Goal: Task Accomplishment & Management: Manage account settings

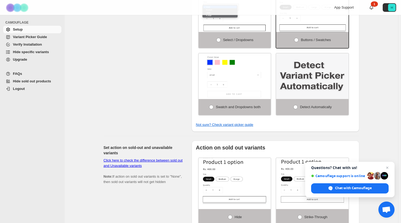
scroll to position [215, 0]
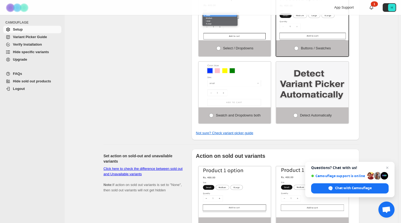
click at [19, 30] on span "Setup" at bounding box center [18, 29] width 10 height 4
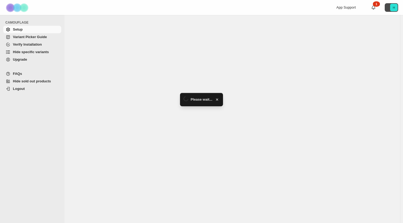
click at [394, 5] on icon "H" at bounding box center [394, 8] width 8 height 8
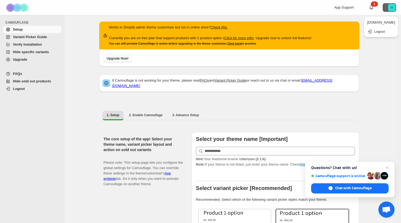
click at [305, 12] on div "App Support 1 H" at bounding box center [330, 7] width 134 height 15
click at [31, 51] on span "Hide specific variants" at bounding box center [31, 52] width 36 height 4
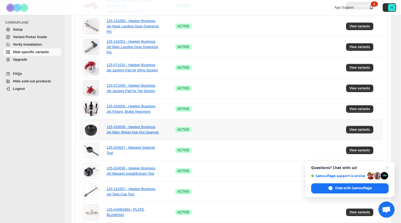
scroll to position [242, 0]
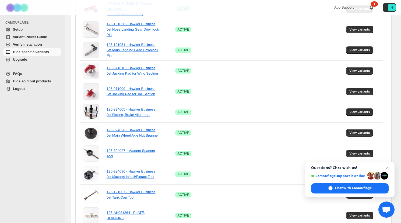
drag, startPoint x: 387, startPoint y: 168, endPoint x: 371, endPoint y: 160, distance: 18.2
click at [387, 168] on span "Close chat" at bounding box center [387, 168] width 6 height 6
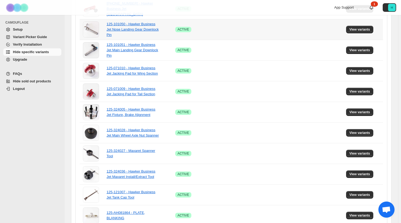
click at [121, 22] on div "125-101050 - Hawker Business Jet Nose Landing Gear Downlock Pin" at bounding box center [133, 30] width 54 height 16
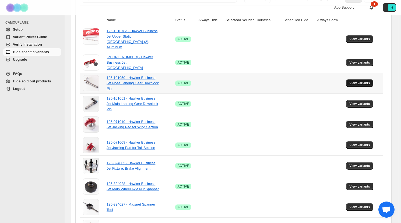
click at [365, 81] on span "View variants" at bounding box center [359, 83] width 21 height 4
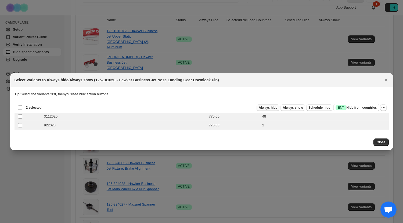
click at [268, 108] on span "Always hide" at bounding box center [268, 108] width 19 height 4
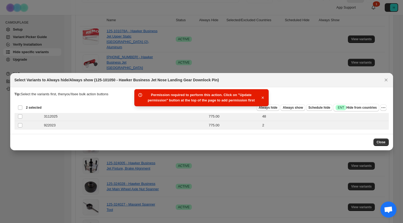
click at [263, 98] on icon "button" at bounding box center [262, 97] width 5 height 5
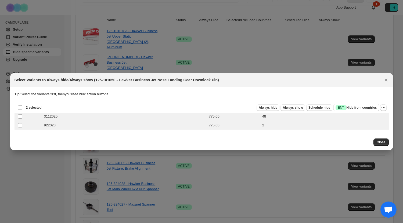
click at [383, 138] on div "Close" at bounding box center [201, 142] width 383 height 16
click at [381, 140] on button "Close" at bounding box center [381, 143] width 15 height 8
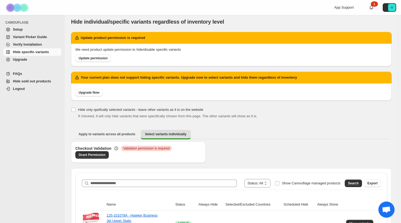
scroll to position [0, 0]
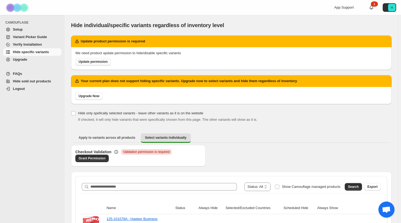
click at [81, 62] on span "Update permission" at bounding box center [93, 62] width 29 height 4
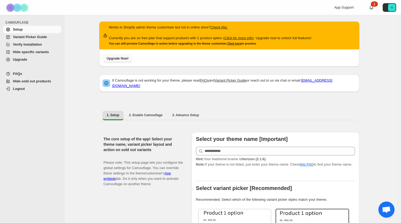
click at [117, 59] on span "Upgrade Now!" at bounding box center [118, 58] width 22 height 4
click at [30, 50] on span "Hide specific variants" at bounding box center [31, 52] width 36 height 4
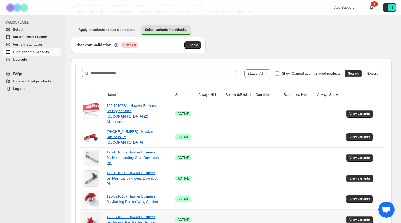
scroll to position [134, 0]
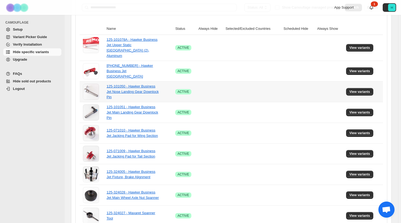
click at [129, 90] on div "125-101050 - Hawker Business Jet Nose Landing Gear Downlock Pin" at bounding box center [133, 92] width 54 height 16
click at [366, 88] on button "View variants" at bounding box center [359, 92] width 27 height 8
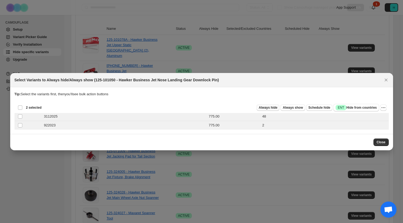
click at [266, 107] on span "Always hide" at bounding box center [268, 108] width 19 height 4
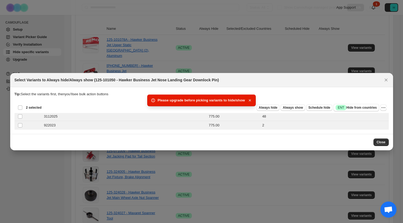
click at [249, 101] on icon "button" at bounding box center [250, 100] width 2 height 2
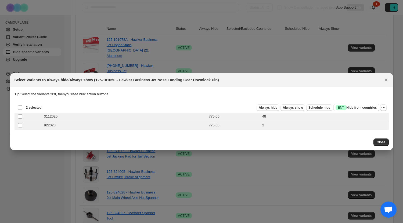
click at [388, 79] on icon "Close" at bounding box center [386, 79] width 5 height 5
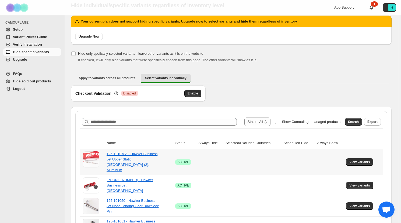
scroll to position [0, 0]
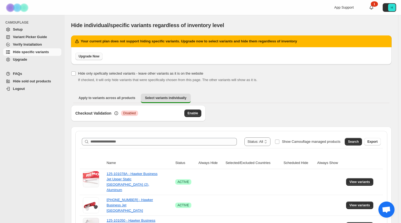
click at [93, 56] on span "Upgrade Now" at bounding box center [89, 56] width 21 height 4
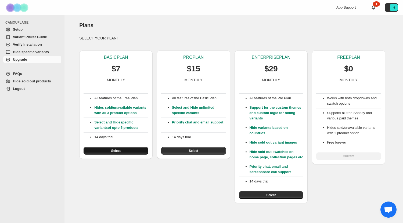
click at [113, 151] on span "Select" at bounding box center [115, 151] width 9 height 4
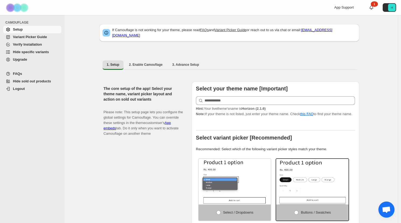
click at [46, 52] on span "Hide specific variants" at bounding box center [31, 52] width 36 height 4
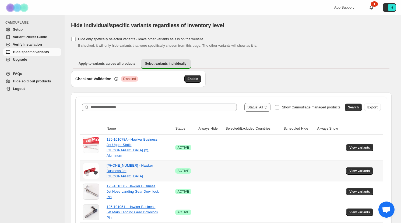
scroll to position [108, 0]
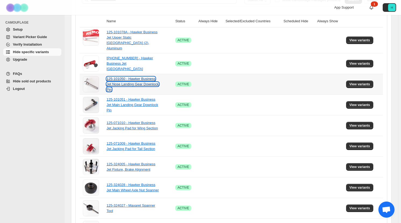
click at [123, 80] on link "125-101050 - Hawker Business Jet Nose Landing Gear Downlock Pin" at bounding box center [132, 84] width 52 height 15
click at [367, 82] on span "View variants" at bounding box center [359, 84] width 21 height 4
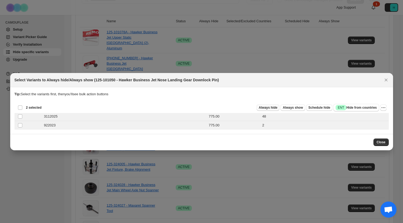
click at [265, 109] on span "Always hide" at bounding box center [268, 108] width 19 height 4
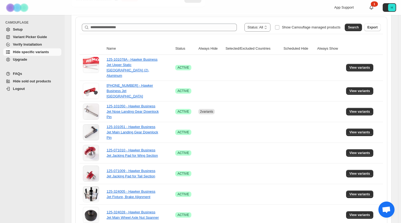
scroll to position [81, 0]
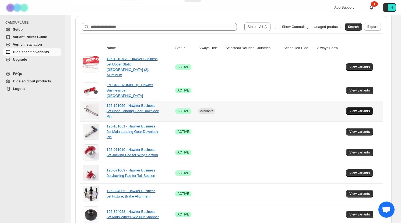
click at [366, 109] on span "View variants" at bounding box center [359, 111] width 21 height 4
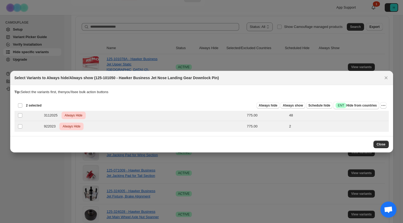
click at [21, 106] on div "Deselect all 2 product variants 2 selected" at bounding box center [30, 105] width 24 height 5
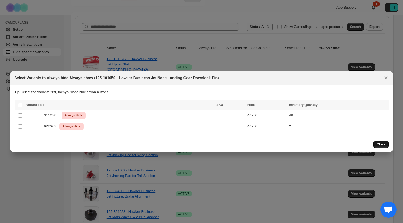
click at [383, 144] on span "Close" at bounding box center [381, 144] width 9 height 4
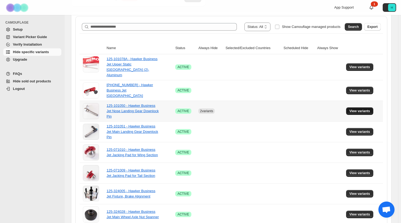
click at [352, 109] on button "View variants" at bounding box center [359, 112] width 27 height 8
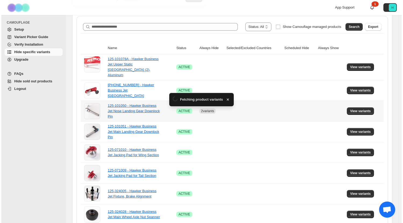
scroll to position [0, 0]
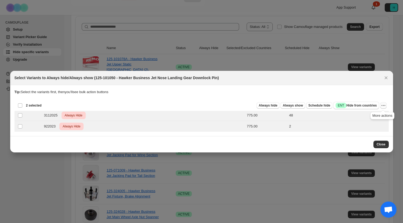
click at [384, 104] on icon "More actions" at bounding box center [383, 105] width 5 height 5
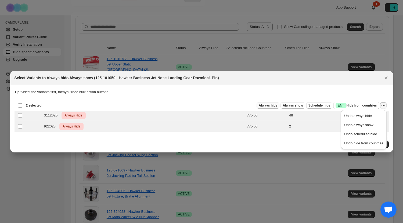
click at [269, 108] on button "Always hide" at bounding box center [268, 105] width 23 height 6
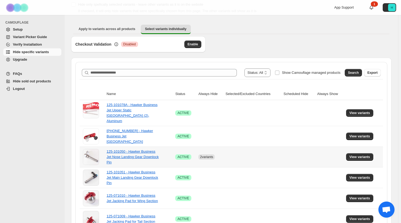
scroll to position [81, 0]
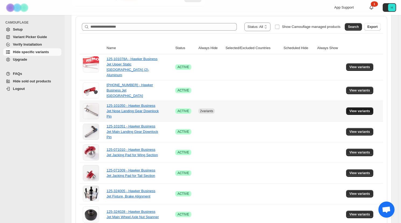
click at [370, 109] on span "View variants" at bounding box center [359, 111] width 21 height 4
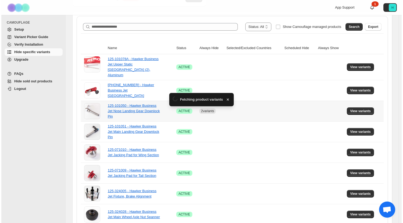
scroll to position [0, 0]
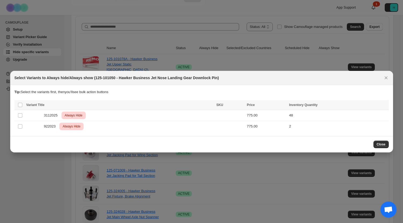
click at [23, 106] on th "Select all product variants" at bounding box center [20, 105] width 10 height 10
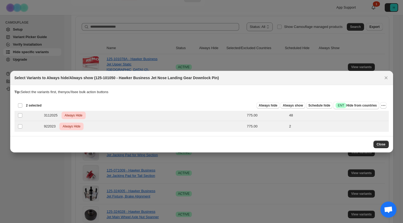
click at [379, 105] on div "Always hide Always show Schedule hide Success ENT Hide from countries Always hi…" at bounding box center [216, 106] width 341 height 8
click at [384, 105] on icon "More actions" at bounding box center [383, 105] width 5 height 5
click at [261, 106] on span "Always hide" at bounding box center [268, 106] width 19 height 4
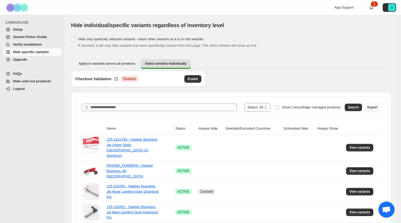
click at [23, 28] on span "Setup" at bounding box center [36, 29] width 47 height 5
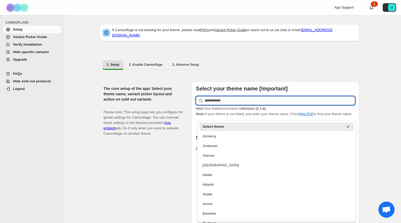
drag, startPoint x: 286, startPoint y: 98, endPoint x: 293, endPoint y: 99, distance: 6.5
click at [286, 98] on input "text" at bounding box center [279, 101] width 150 height 9
click at [225, 99] on input "text" at bounding box center [279, 101] width 150 height 9
paste input "*******"
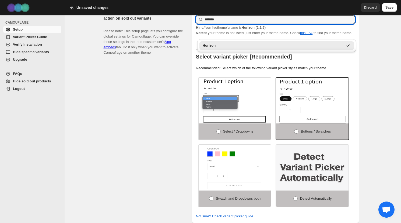
scroll to position [108, 0]
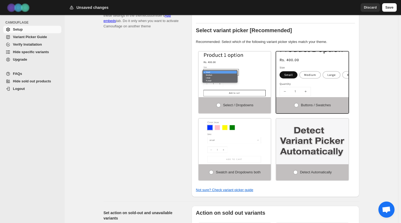
type input "*******"
click at [302, 77] on img at bounding box center [328, 78] width 108 height 69
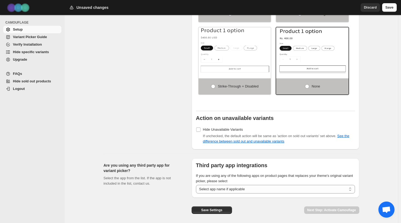
scroll to position [397, 0]
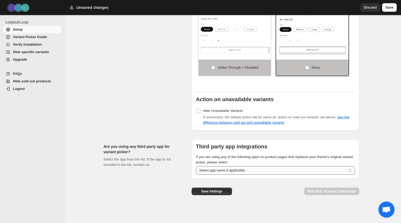
click at [351, 172] on select "**********" at bounding box center [275, 170] width 159 height 9
select select "**********"
click at [197, 166] on select "**********" at bounding box center [275, 170] width 159 height 9
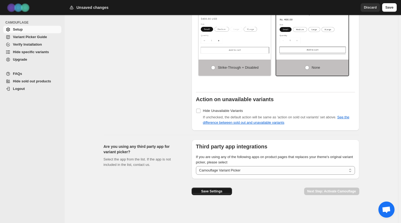
click at [215, 191] on span "Save Settings" at bounding box center [211, 192] width 21 height 4
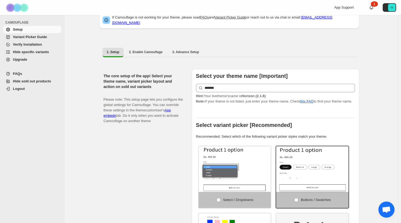
scroll to position [0, 0]
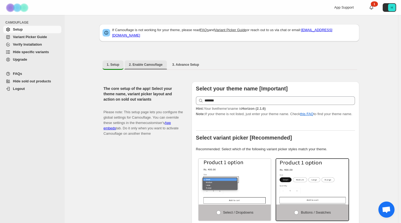
click at [147, 63] on span "2. Enable Camouflage" at bounding box center [146, 65] width 34 height 4
select select "**********"
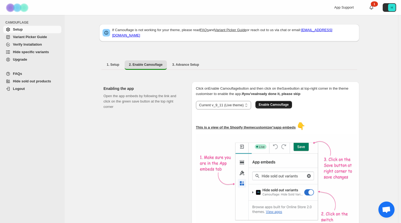
click at [279, 103] on span "Enable Camouflage" at bounding box center [273, 105] width 30 height 4
click at [188, 63] on span "3. Advance Setup" at bounding box center [185, 65] width 27 height 4
select select "**********"
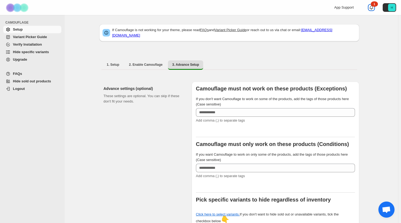
click at [377, 6] on div "1" at bounding box center [373, 3] width 7 height 5
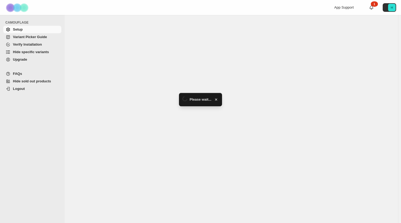
select select "**********"
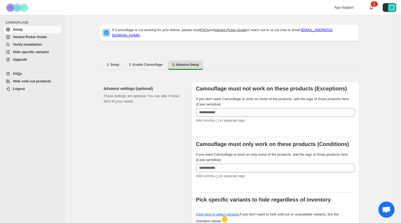
click at [36, 35] on span "Variant Picker Guide" at bounding box center [30, 37] width 34 height 4
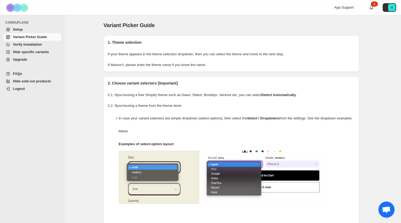
click at [36, 60] on span "Upgrade" at bounding box center [36, 59] width 47 height 5
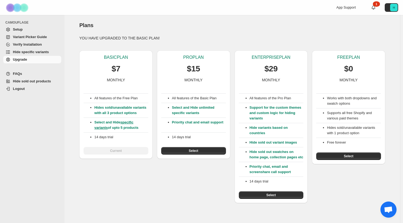
click at [31, 30] on span "Setup" at bounding box center [36, 29] width 47 height 5
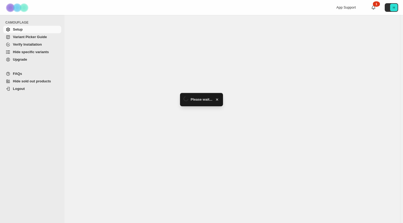
select select "**********"
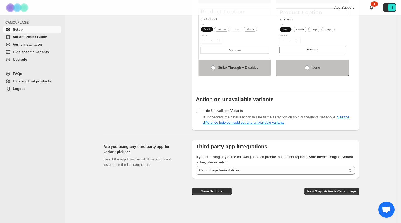
scroll to position [397, 0]
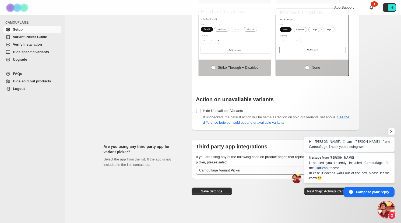
click at [390, 131] on span "Open chat" at bounding box center [391, 132] width 7 height 7
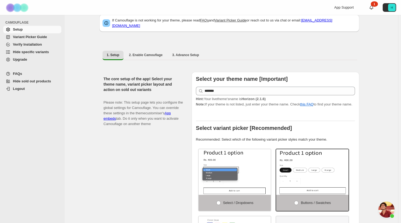
scroll to position [0, 0]
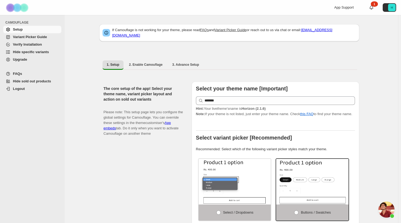
click at [36, 83] on span "Hide sold out products" at bounding box center [32, 81] width 38 height 4
